Goal: Information Seeking & Learning: Learn about a topic

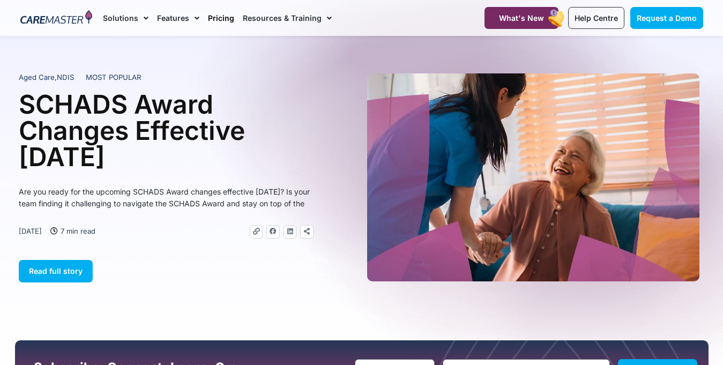
click at [219, 19] on link "Pricing" at bounding box center [221, 18] width 26 height 36
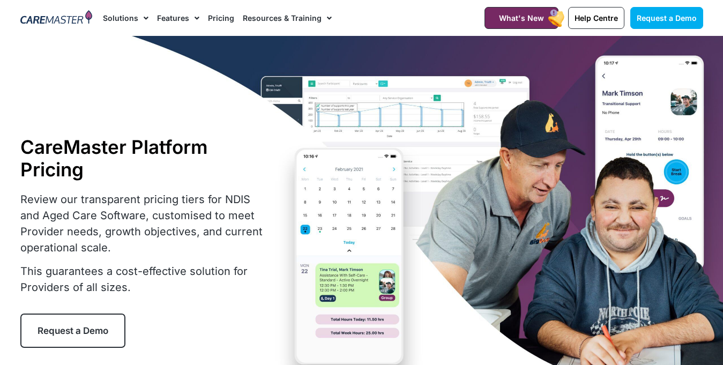
drag, startPoint x: 219, startPoint y: 20, endPoint x: 276, endPoint y: 20, distance: 56.3
click at [219, 19] on link "Pricing" at bounding box center [221, 18] width 26 height 36
click at [219, 18] on link "Pricing" at bounding box center [221, 18] width 26 height 36
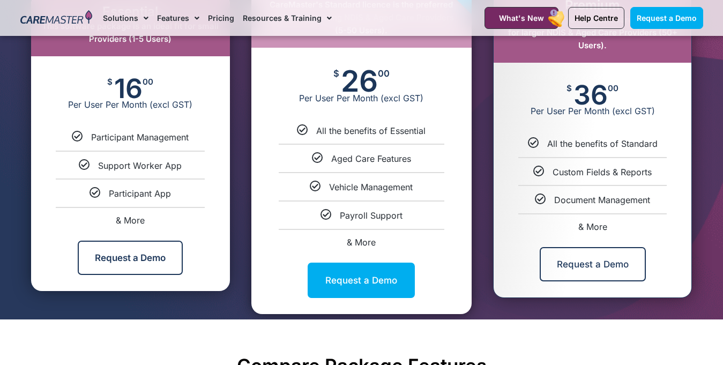
scroll to position [624, 0]
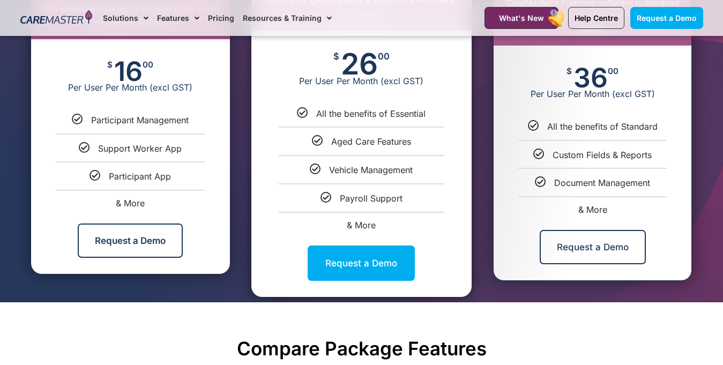
click at [140, 203] on span "& More" at bounding box center [130, 203] width 29 height 11
select select "***"
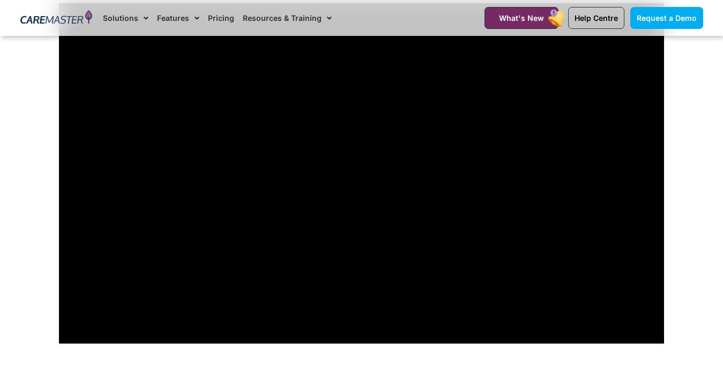
scroll to position [3406, 0]
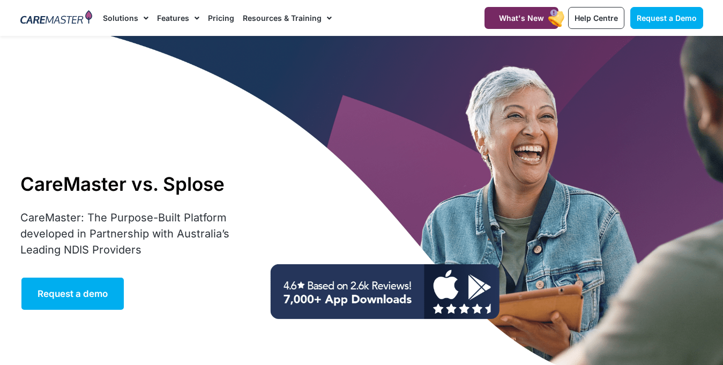
click at [237, 134] on div "CareMaster vs. Splose CareMaster: The Purpose-Built Platform developed in Partn…" at bounding box center [362, 242] width 694 height 412
